Goal: Navigation & Orientation: Find specific page/section

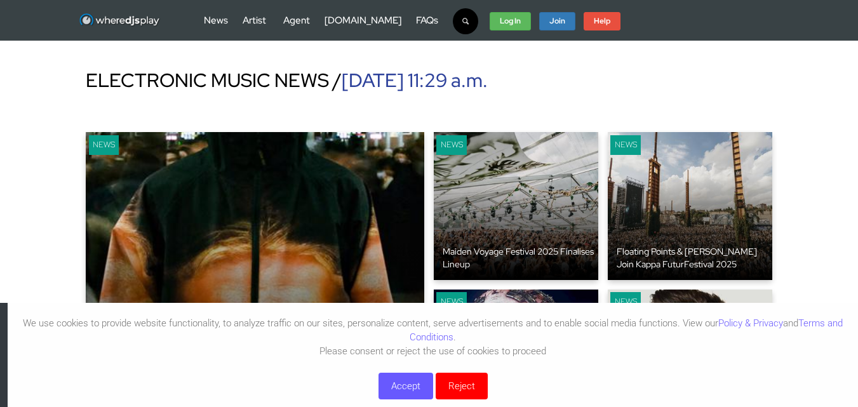
click at [392, 387] on button "Accept" at bounding box center [406, 386] width 55 height 27
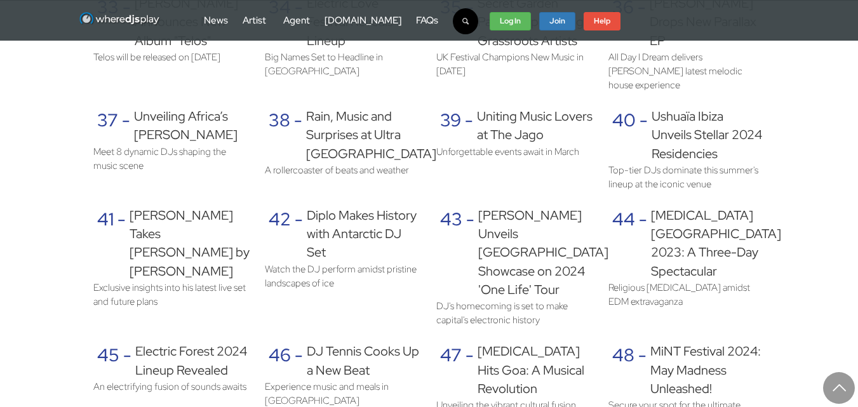
scroll to position [2910, 0]
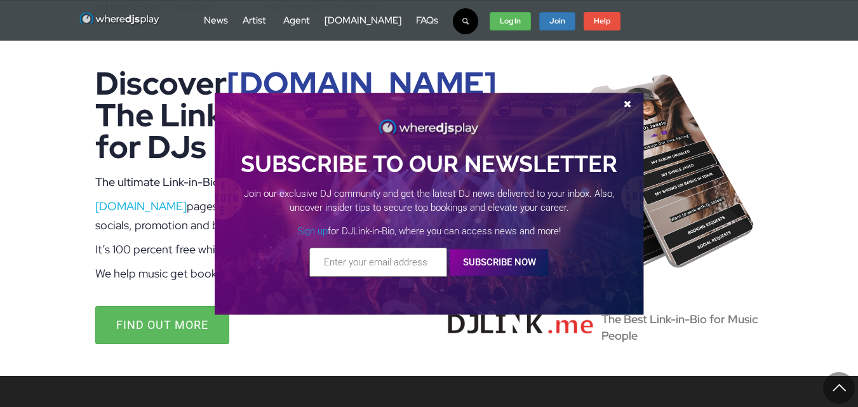
click at [625, 105] on span at bounding box center [627, 104] width 19 height 10
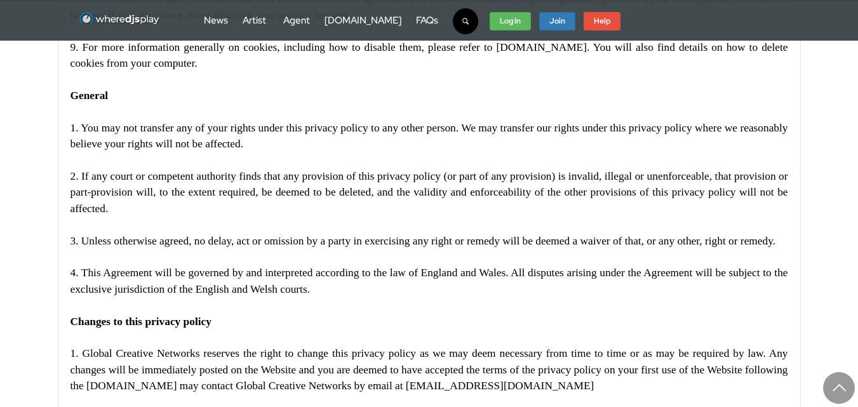
scroll to position [5414, 0]
